Goal: Task Accomplishment & Management: Complete application form

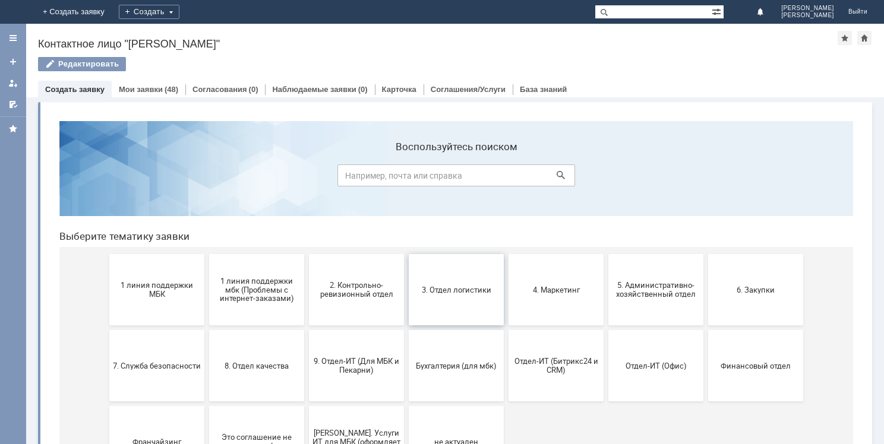
click at [440, 302] on button "3. Отдел логистики" at bounding box center [456, 289] width 95 height 71
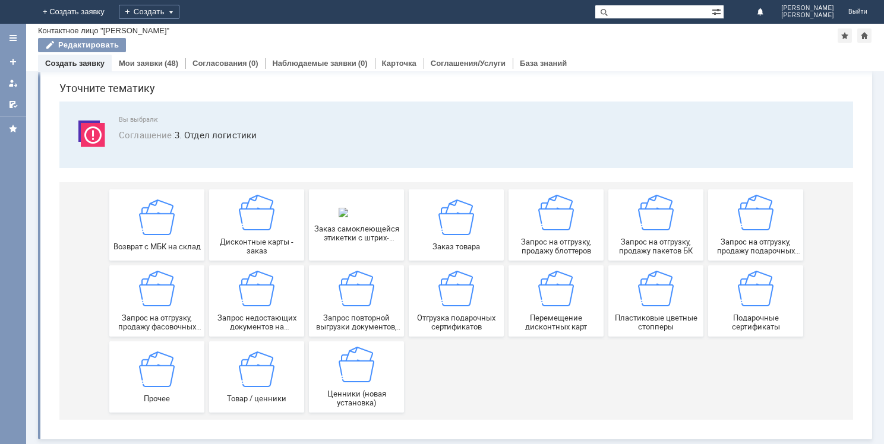
scroll to position [40, 0]
click at [653, 302] on img at bounding box center [656, 289] width 36 height 36
click at [140, 62] on link "Мои заявки" at bounding box center [141, 63] width 44 height 9
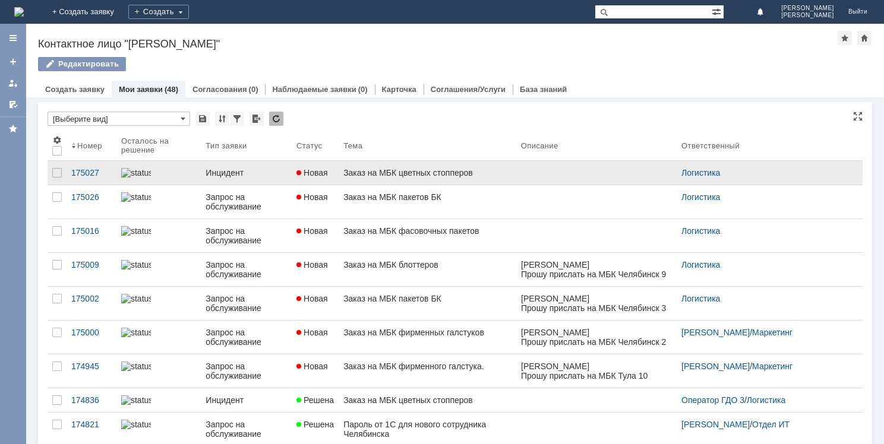
click at [444, 177] on div "Заказ на МБК цветных стопперов" at bounding box center [427, 173] width 168 height 10
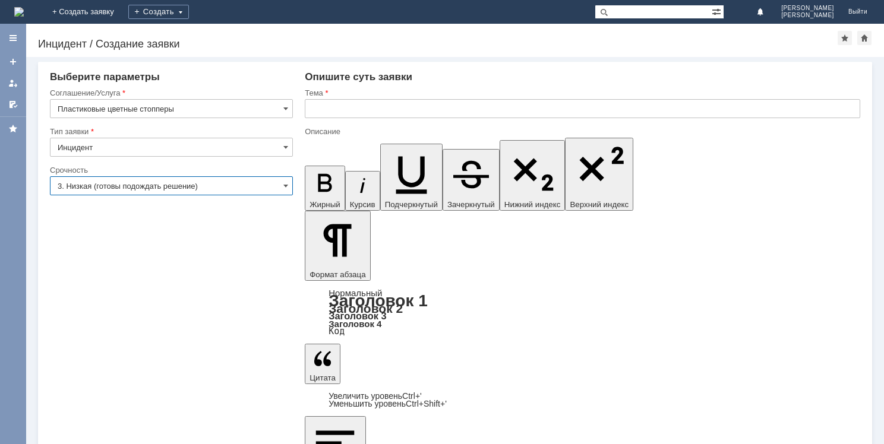
click at [201, 186] on input "3. Низкая (готовы подождать решение)" at bounding box center [171, 185] width 243 height 19
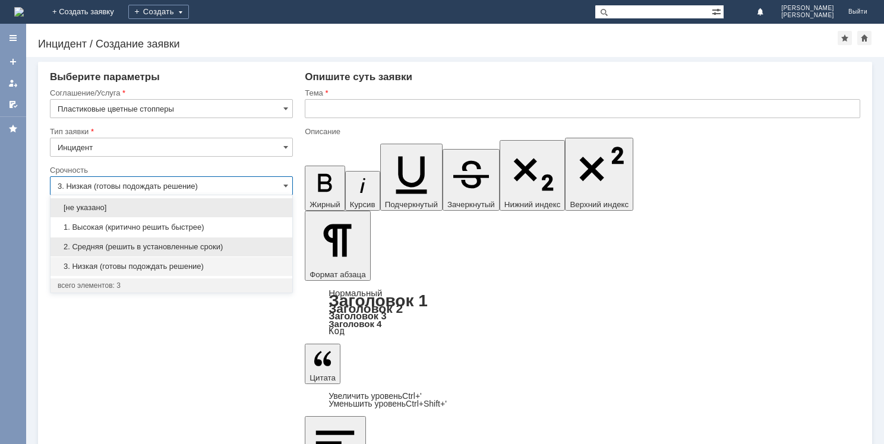
click at [181, 247] on span "2. Средняя (решить в установленные сроки)" at bounding box center [172, 247] width 228 height 10
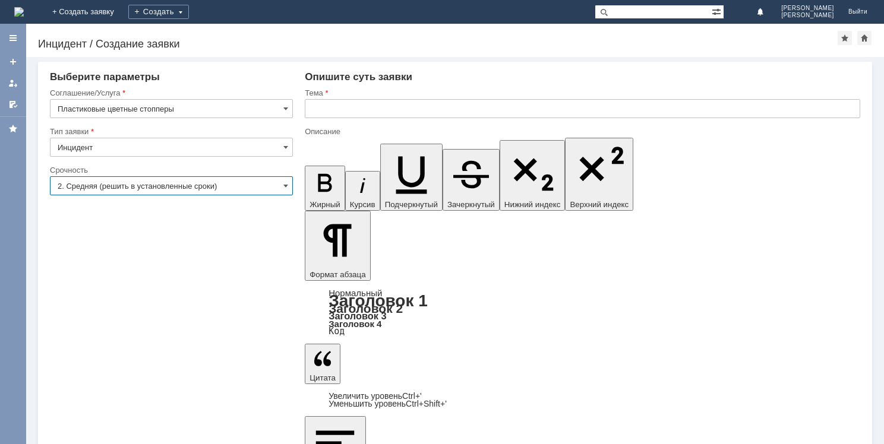
type input "2. Средняя (решить в установленные сроки)"
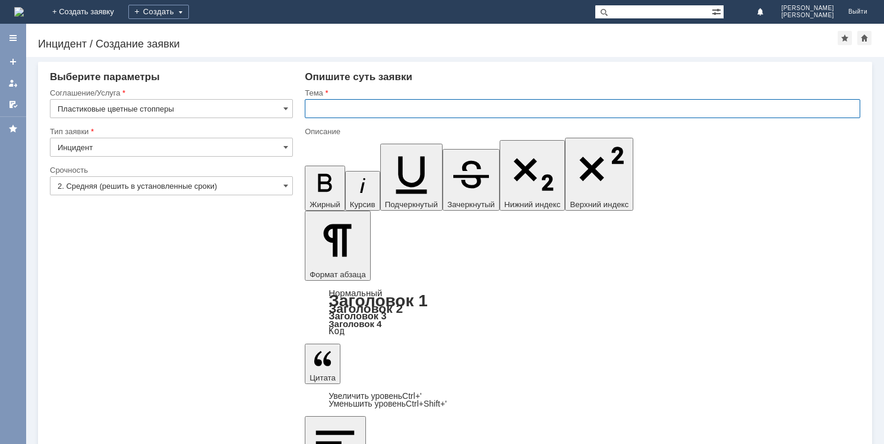
click at [329, 104] on input "text" at bounding box center [583, 108] width 556 height 19
type input "Заказ на МБК цветных стопперов"
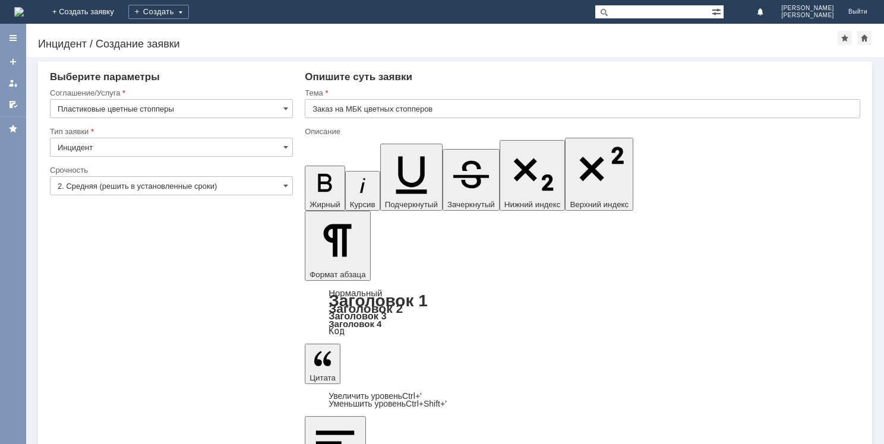
drag, startPoint x: 316, startPoint y: 3459, endPoint x: 521, endPoint y: 3495, distance: 207.5
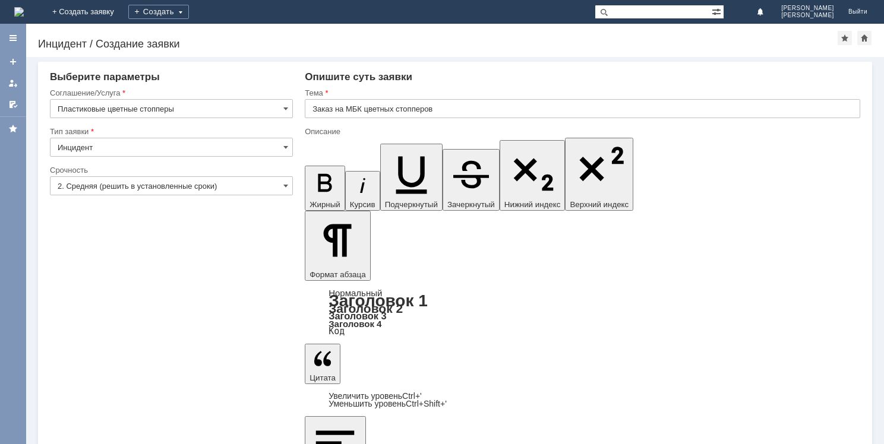
copy body "Прошу прислать на МБК Тула 9 цветные стопперы " Супер скидка" - 200 шт. ​"
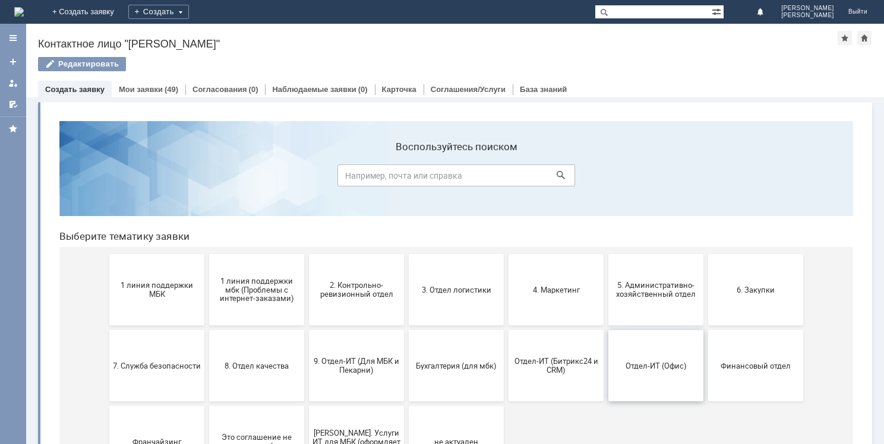
click at [664, 372] on button "Отдел-ИТ (Офис)" at bounding box center [656, 365] width 95 height 71
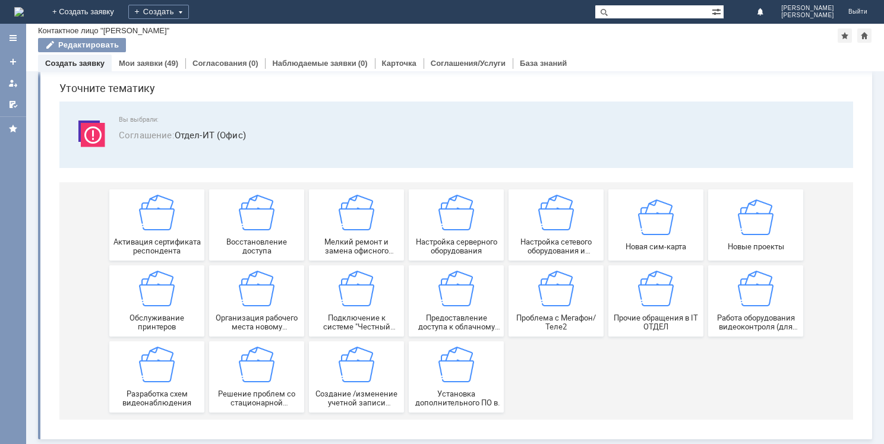
scroll to position [39, 0]
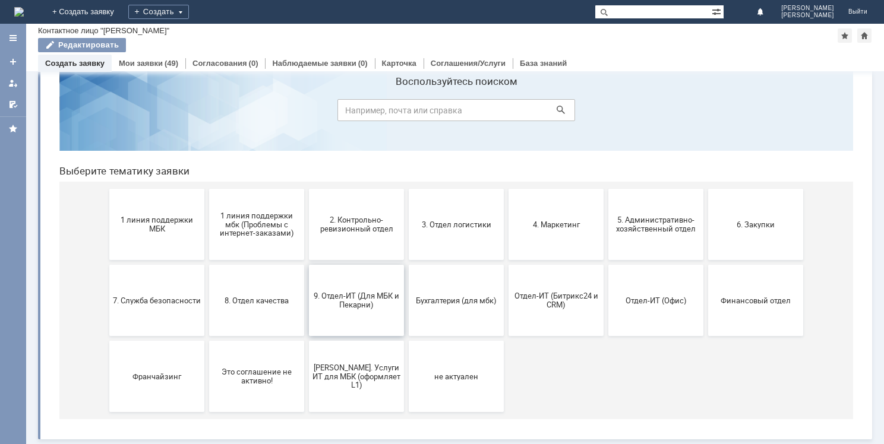
click at [361, 308] on span "9. Отдел-ИТ (Для МБК и Пекарни)" at bounding box center [357, 301] width 88 height 18
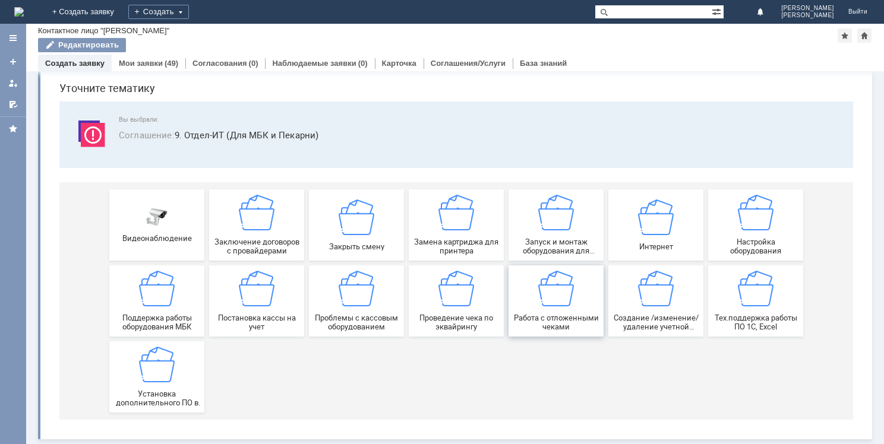
scroll to position [0, 0]
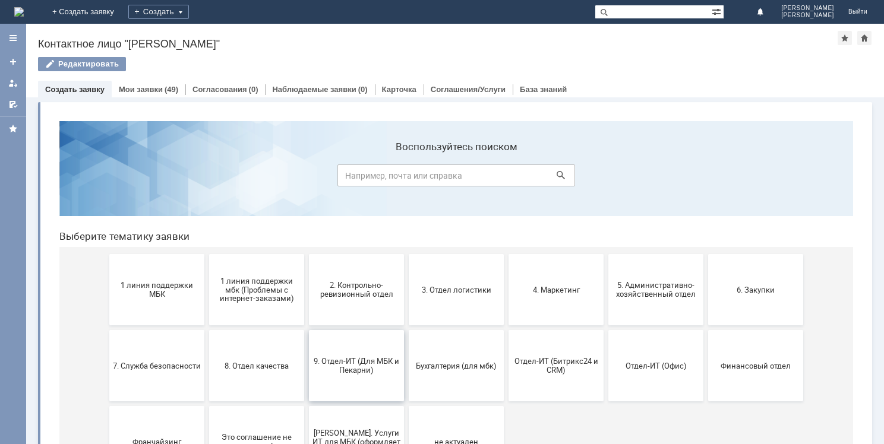
click at [362, 368] on span "9. Отдел-ИТ (Для МБК и Пекарни)" at bounding box center [357, 366] width 88 height 18
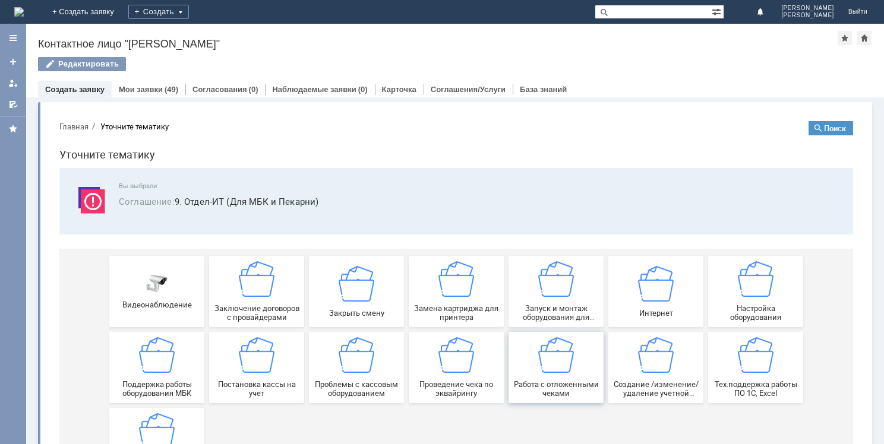
click at [553, 378] on div "Работа с отложенными чеками" at bounding box center [556, 368] width 88 height 61
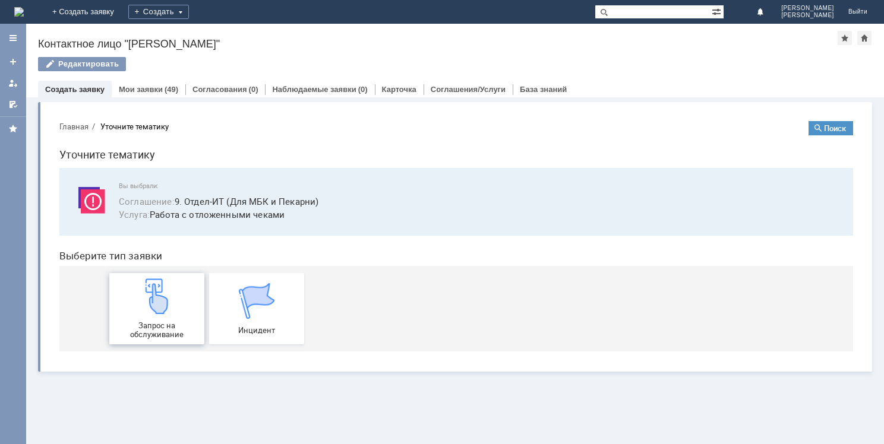
click at [174, 297] on img at bounding box center [157, 297] width 36 height 36
click at [150, 320] on div "Запрос на обслуживание" at bounding box center [157, 309] width 88 height 61
click at [160, 86] on div "Мои заявки (49)" at bounding box center [148, 90] width 59 height 8
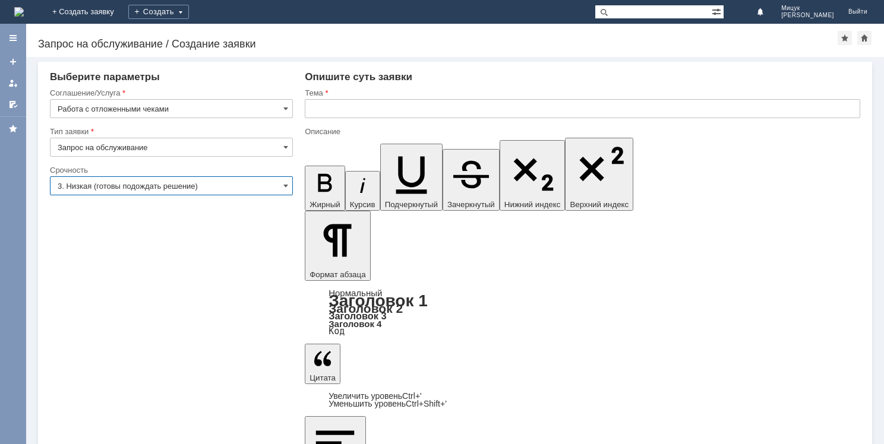
click at [109, 184] on input "3. Низкая (готовы подождать решение)" at bounding box center [171, 185] width 243 height 19
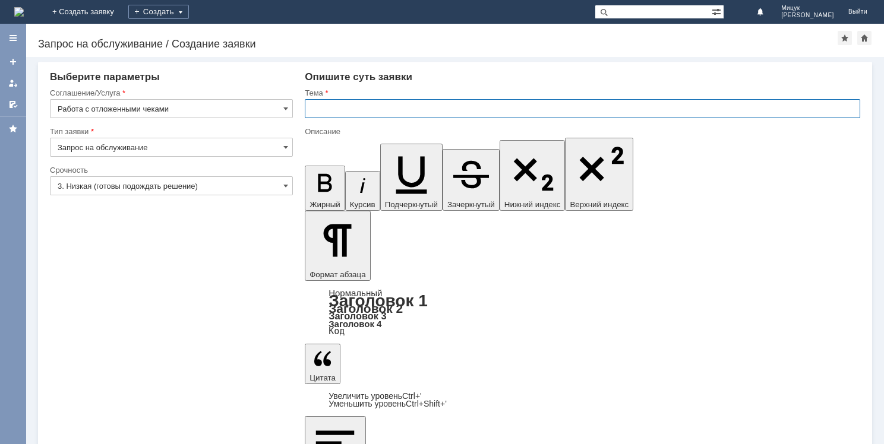
click at [326, 107] on input "text" at bounding box center [583, 108] width 556 height 19
type input "3. Низкая (готовы подождать решение)"
